Goal: Find specific page/section: Find specific page/section

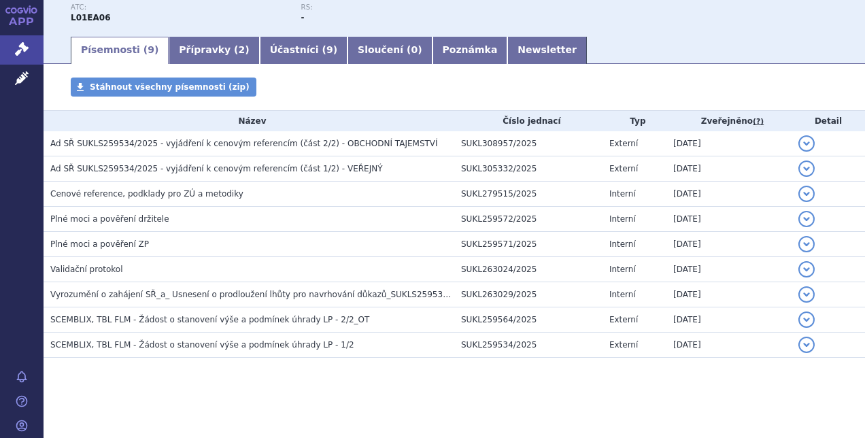
scroll to position [194, 0]
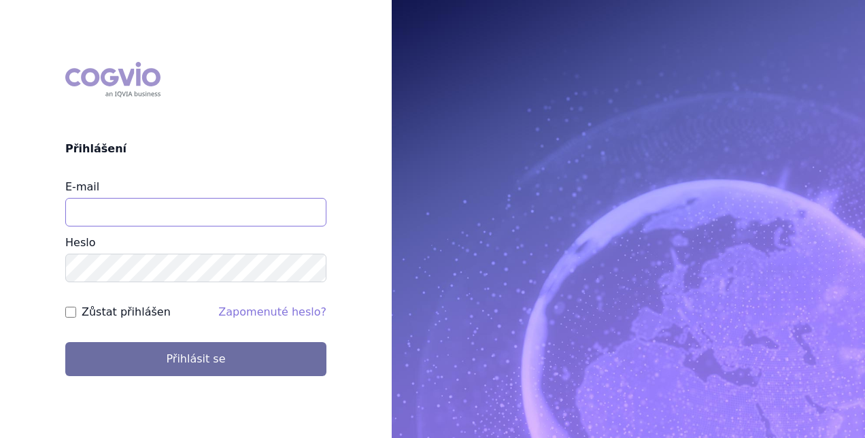
click at [258, 205] on input "E-mail" at bounding box center [195, 212] width 261 height 29
type input "[EMAIL_ADDRESS][PERSON_NAME][DOMAIN_NAME]"
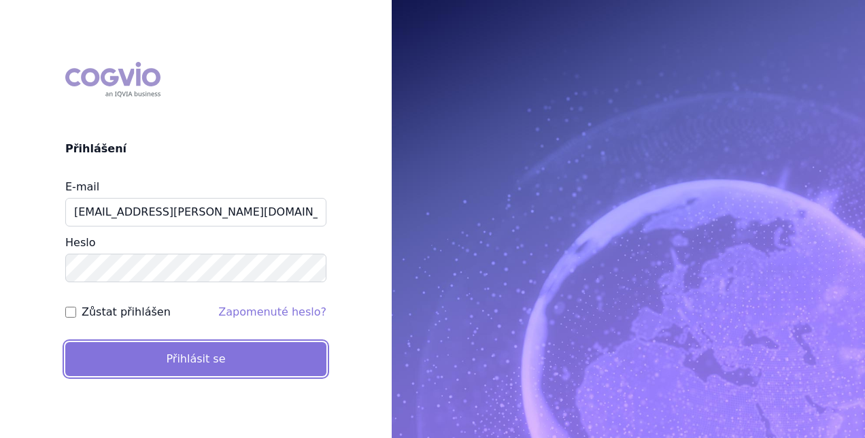
click at [207, 362] on button "Přihlásit se" at bounding box center [195, 359] width 261 height 34
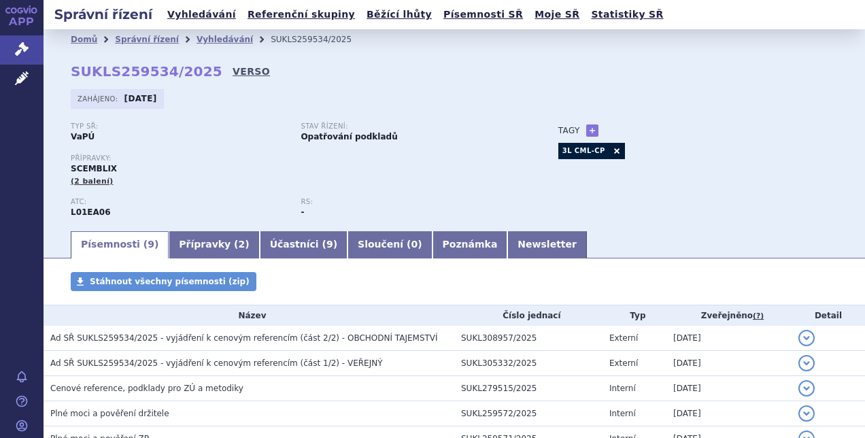
click at [233, 73] on link "VERSO" at bounding box center [251, 72] width 37 height 14
click at [233, 77] on link "VERSO" at bounding box center [251, 72] width 37 height 14
